Goal: Register for event/course

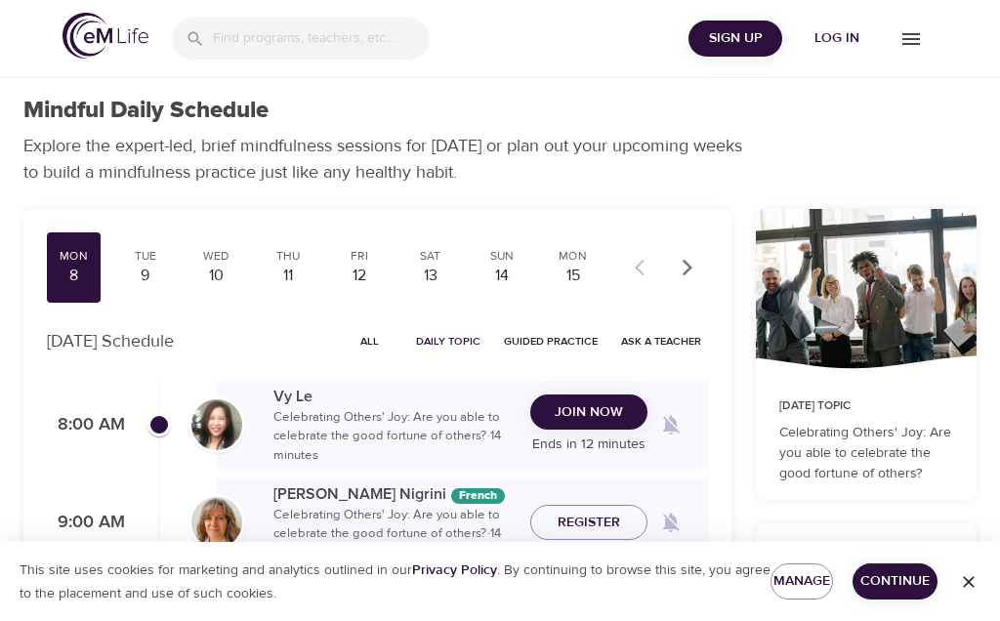
click at [581, 407] on span "Join Now" at bounding box center [589, 413] width 68 height 24
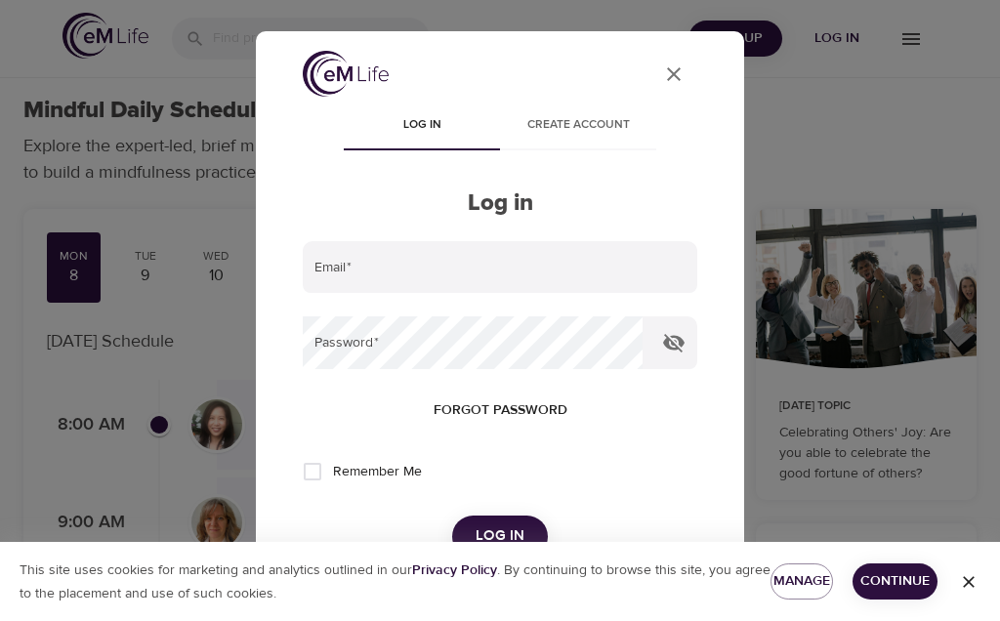
click at [337, 262] on input "email" at bounding box center [500, 267] width 395 height 53
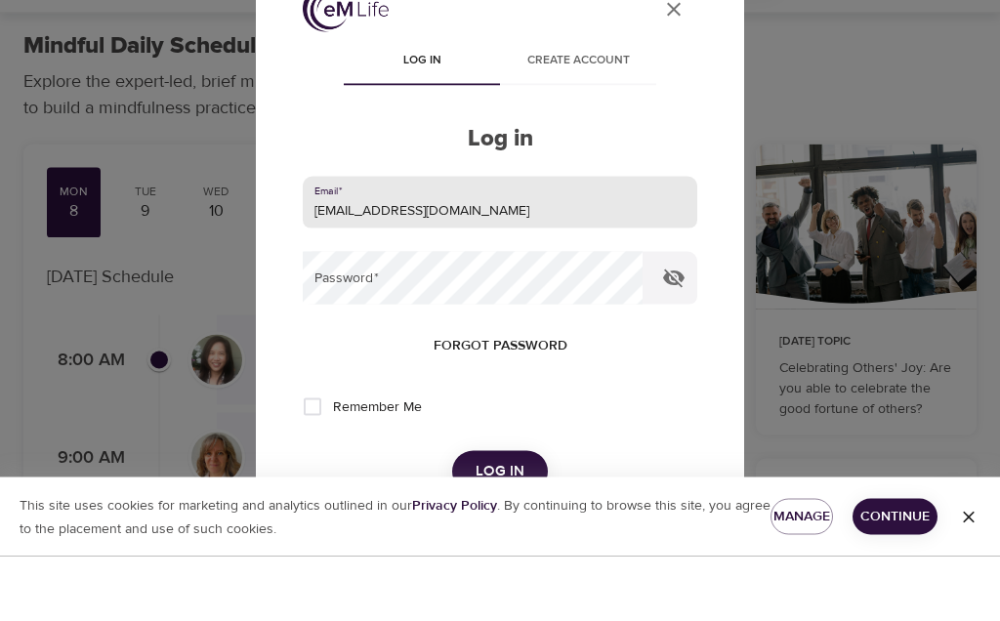
scroll to position [79, 0]
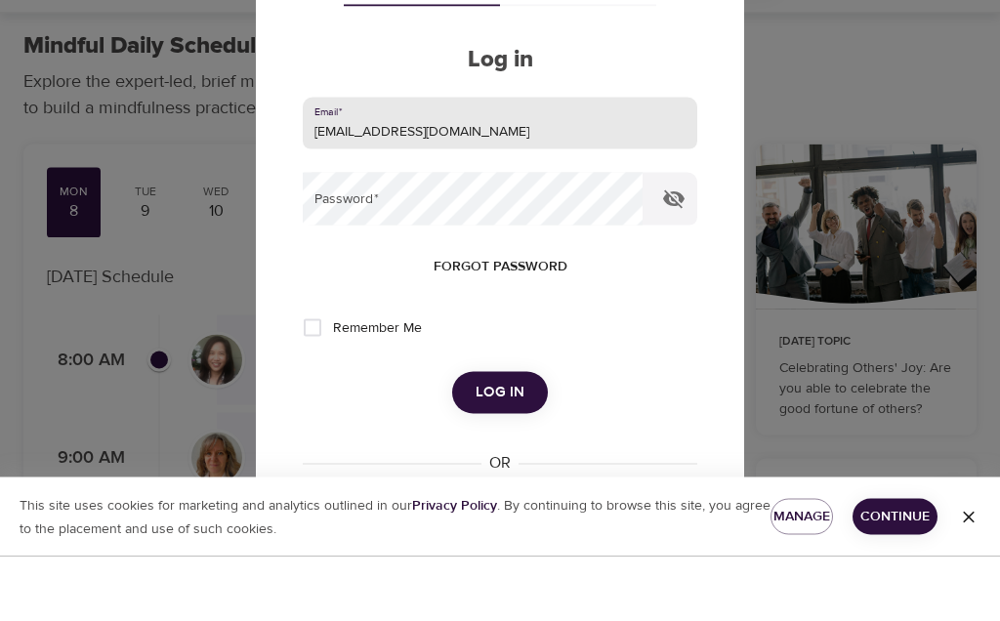
type input "[EMAIL_ADDRESS][DOMAIN_NAME]"
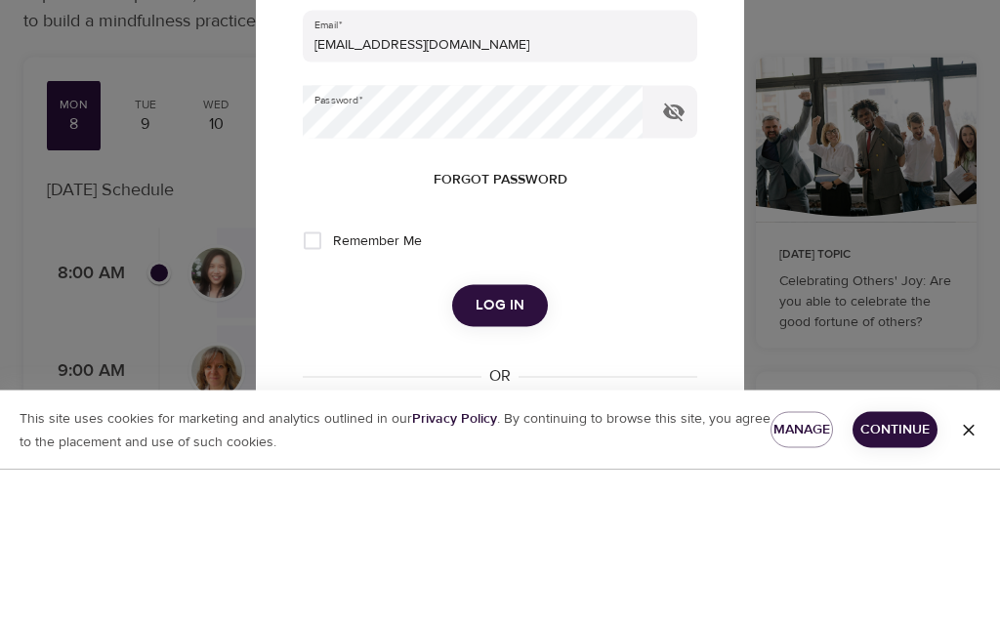
scroll to position [152, 0]
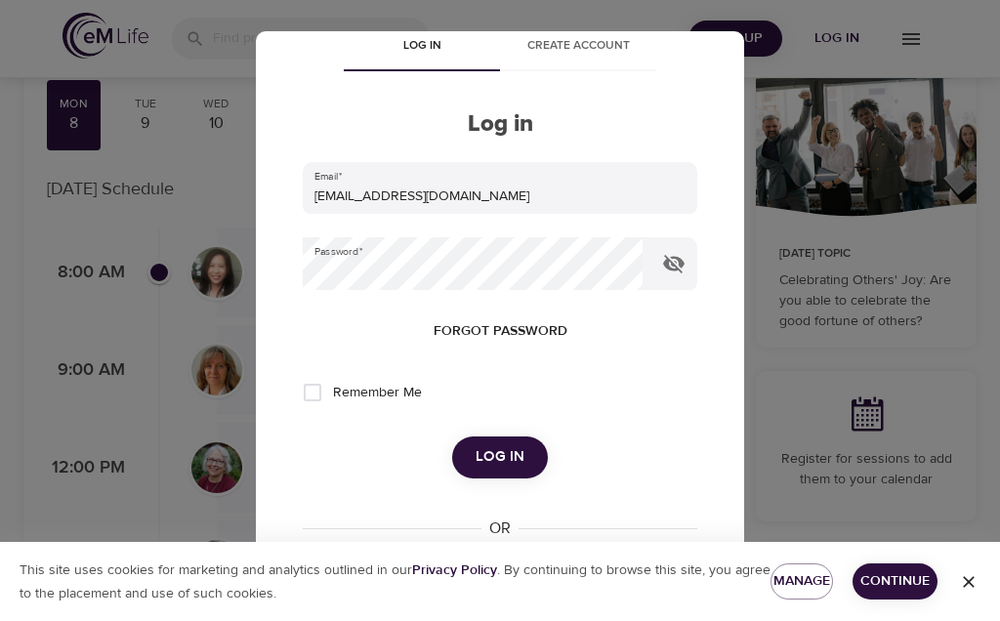
click at [499, 459] on span "Log in" at bounding box center [500, 457] width 49 height 25
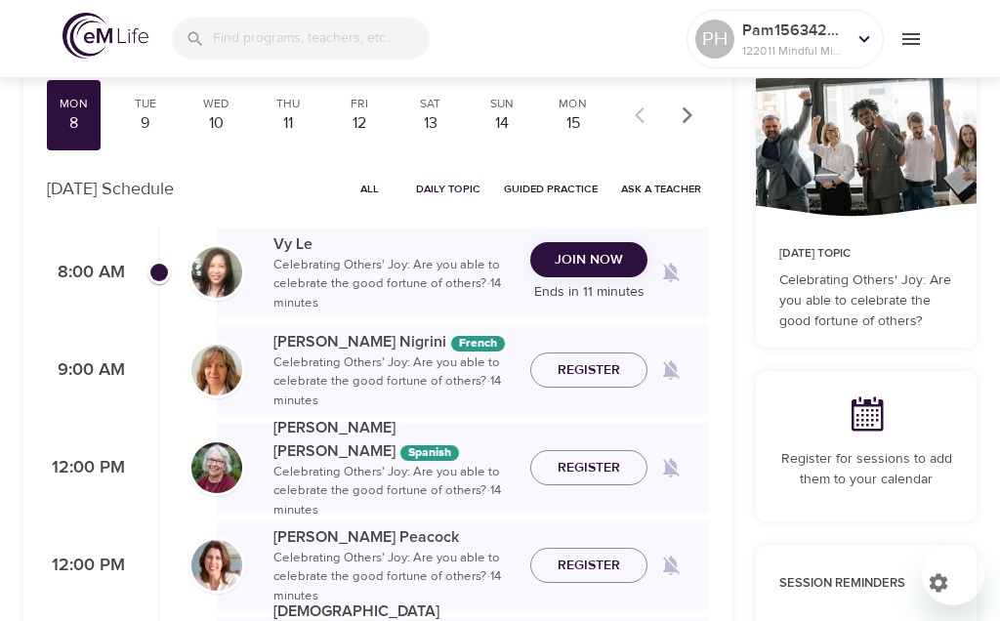
checkbox input "true"
click at [597, 256] on span "Join Now" at bounding box center [589, 260] width 68 height 24
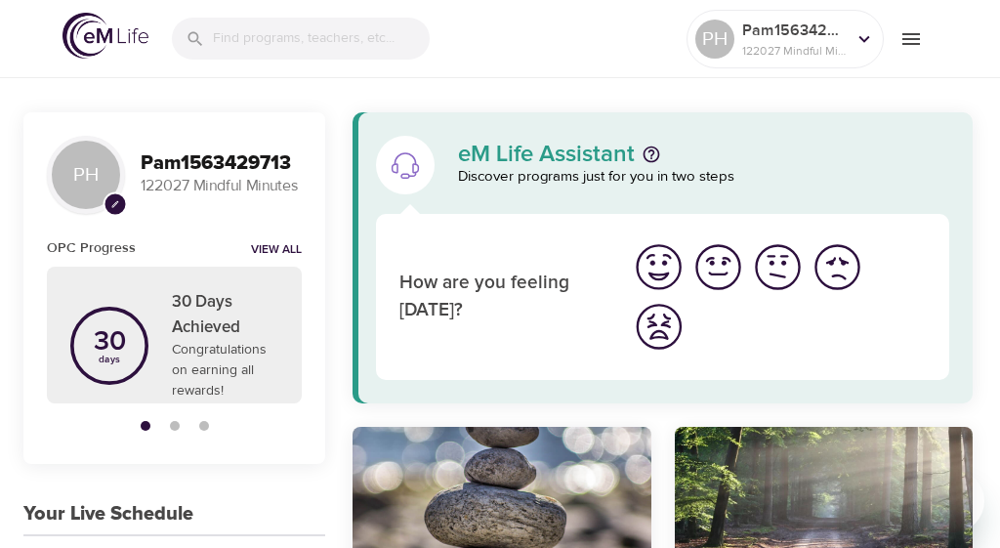
click at [910, 43] on icon "menu" at bounding box center [912, 39] width 18 height 12
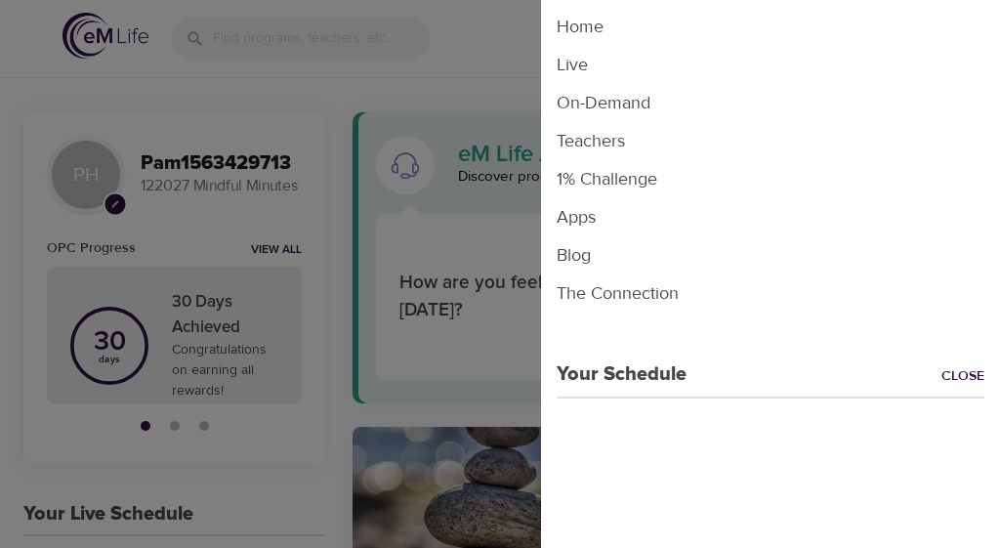
click at [581, 70] on li "Live" at bounding box center [770, 65] width 459 height 38
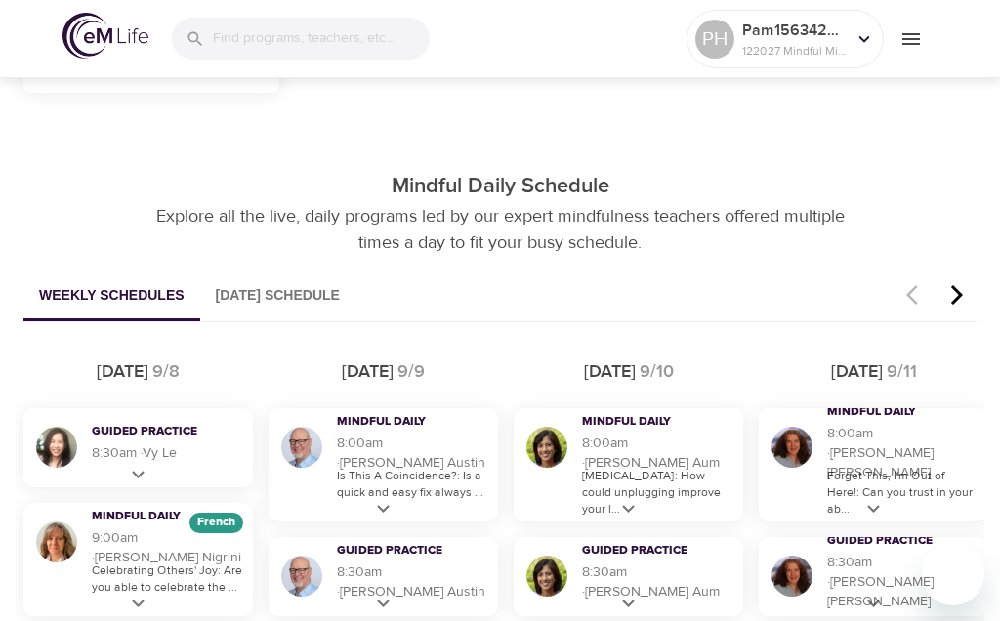
scroll to position [1033, 0]
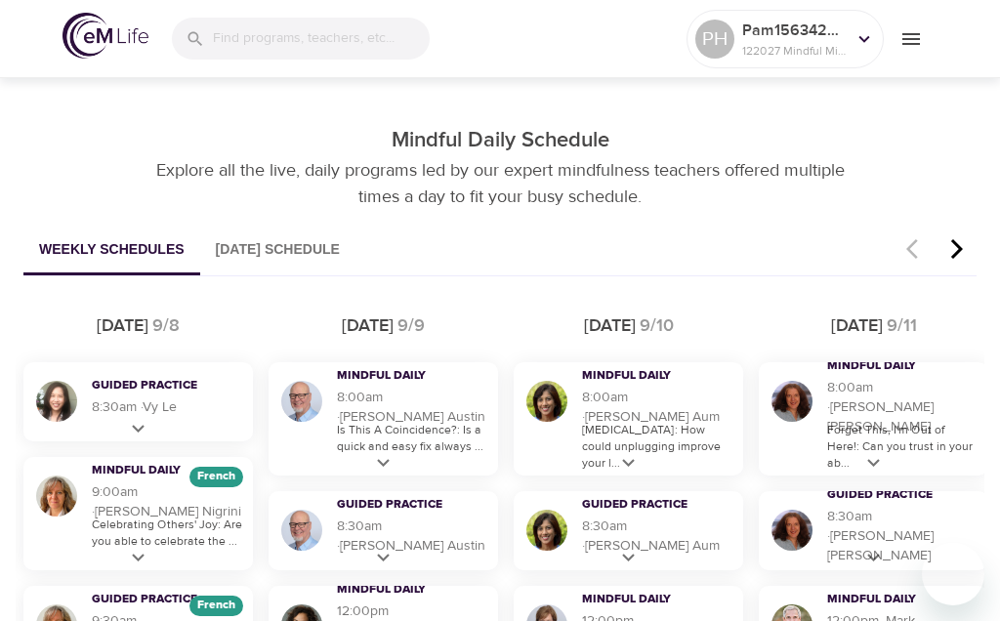
click at [390, 472] on icon at bounding box center [383, 463] width 24 height 24
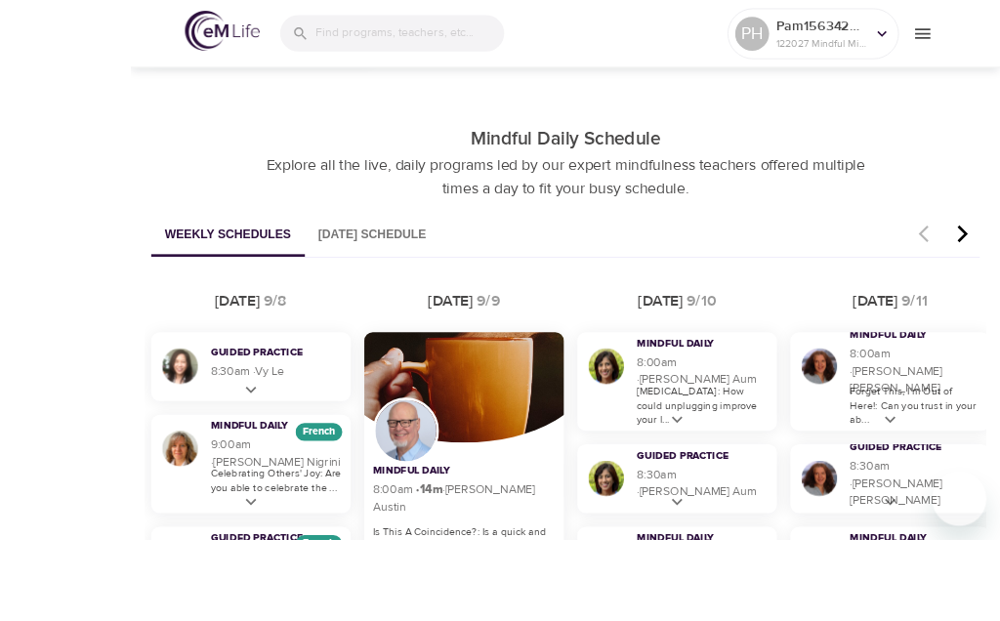
scroll to position [1137, 0]
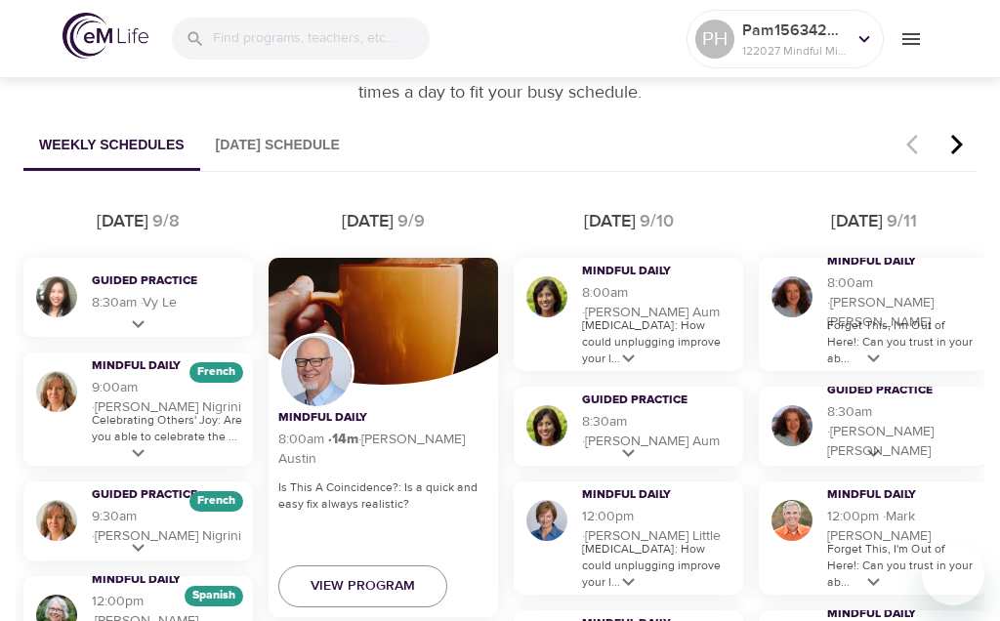
click at [640, 362] on p "Separation Anxiety: How could unplugging improve your l..." at bounding box center [657, 343] width 151 height 50
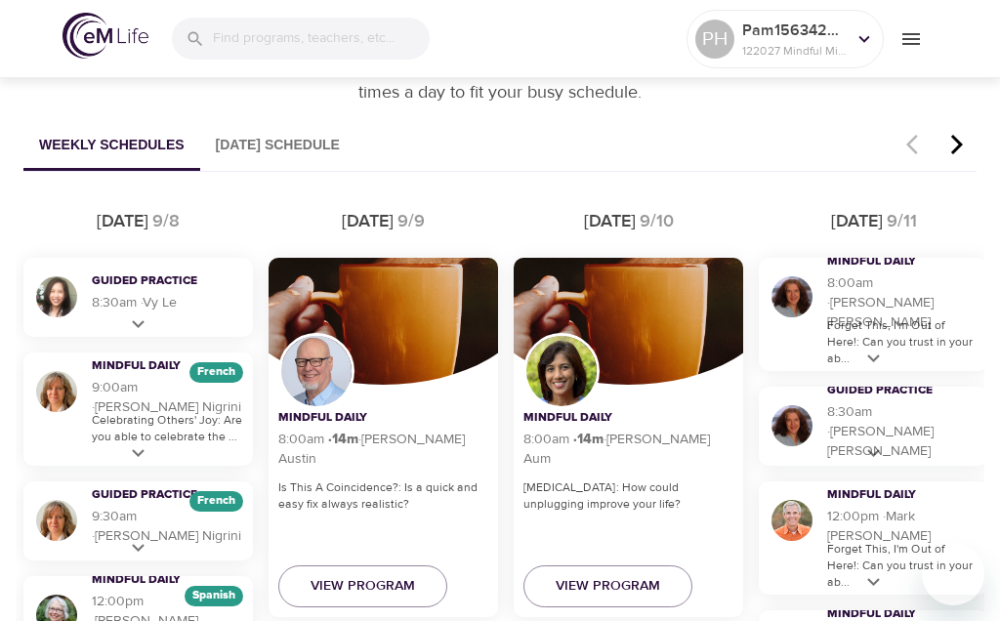
scroll to position [1191, 0]
